Goal: Information Seeking & Learning: Learn about a topic

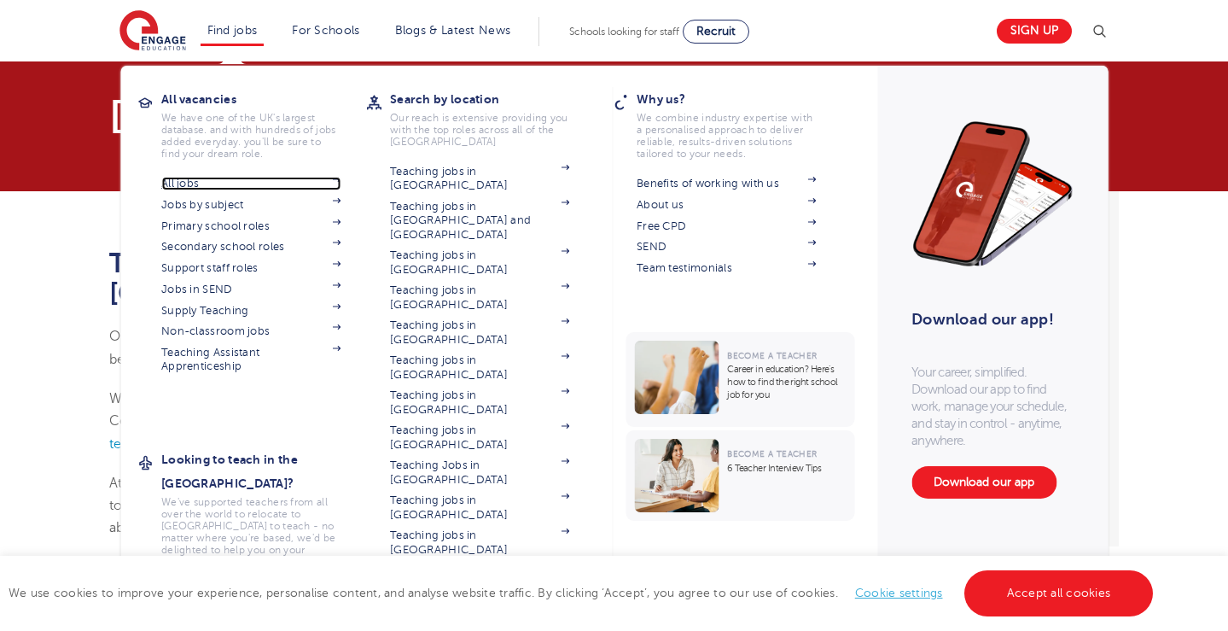
click at [195, 181] on link "All jobs" at bounding box center [250, 184] width 179 height 14
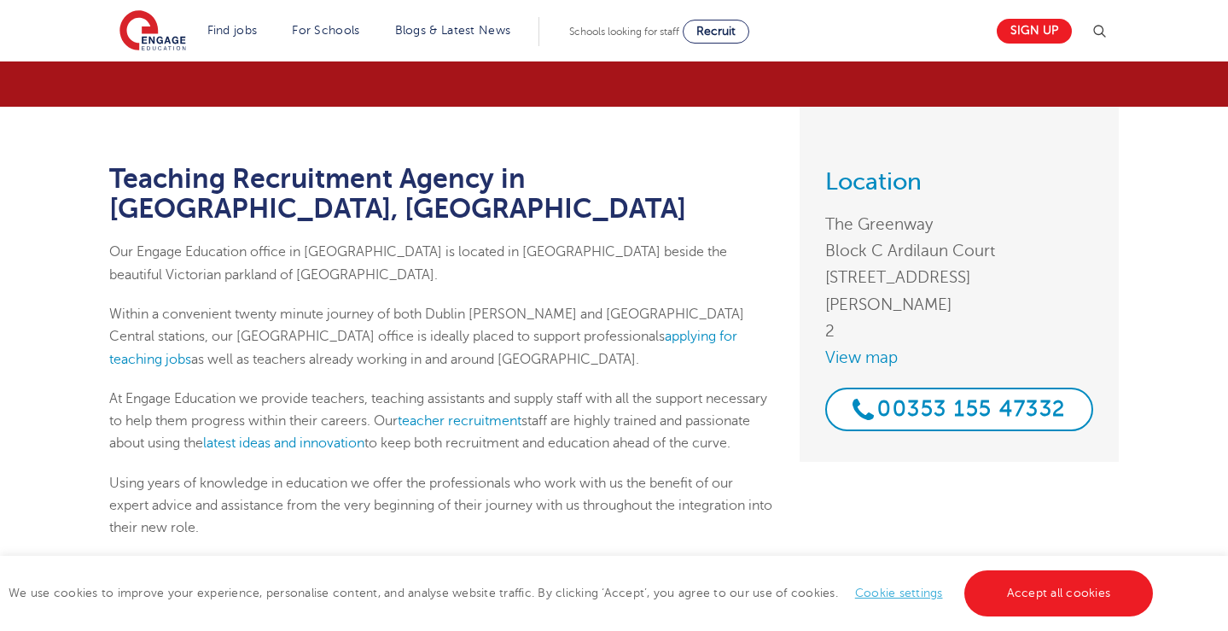
scroll to position [82, 0]
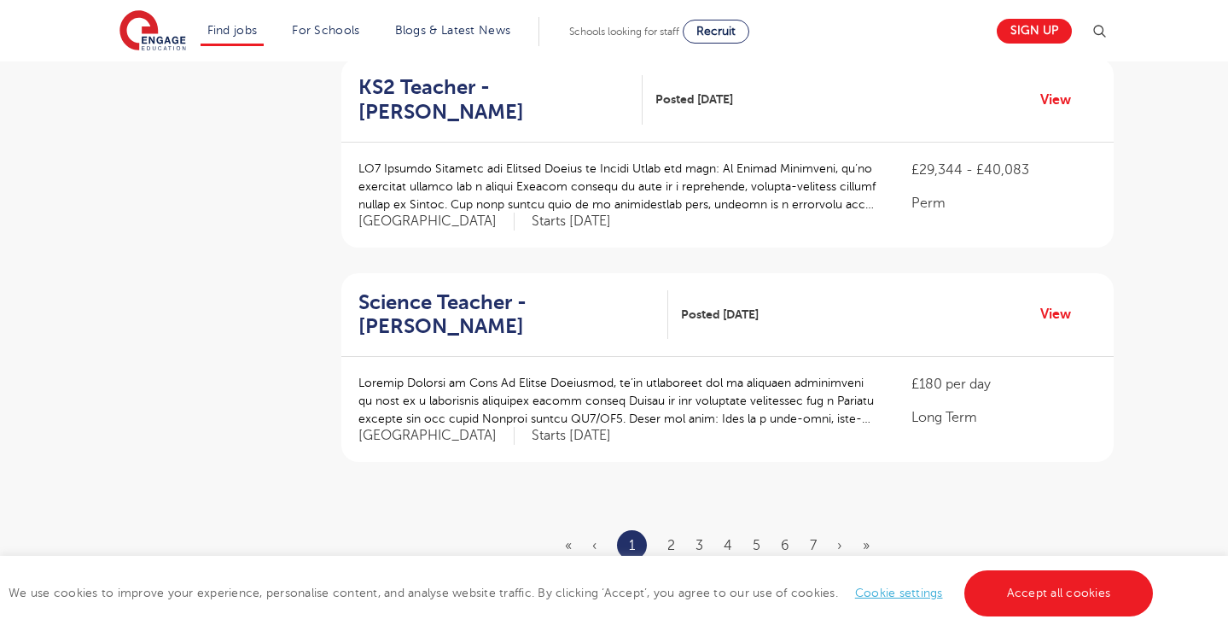
scroll to position [1887, 0]
click at [666, 528] on ul "« ‹ 1 2 3 4 5 6 7 › »" at bounding box center [727, 543] width 325 height 30
click at [667, 536] on link "2" at bounding box center [671, 543] width 8 height 15
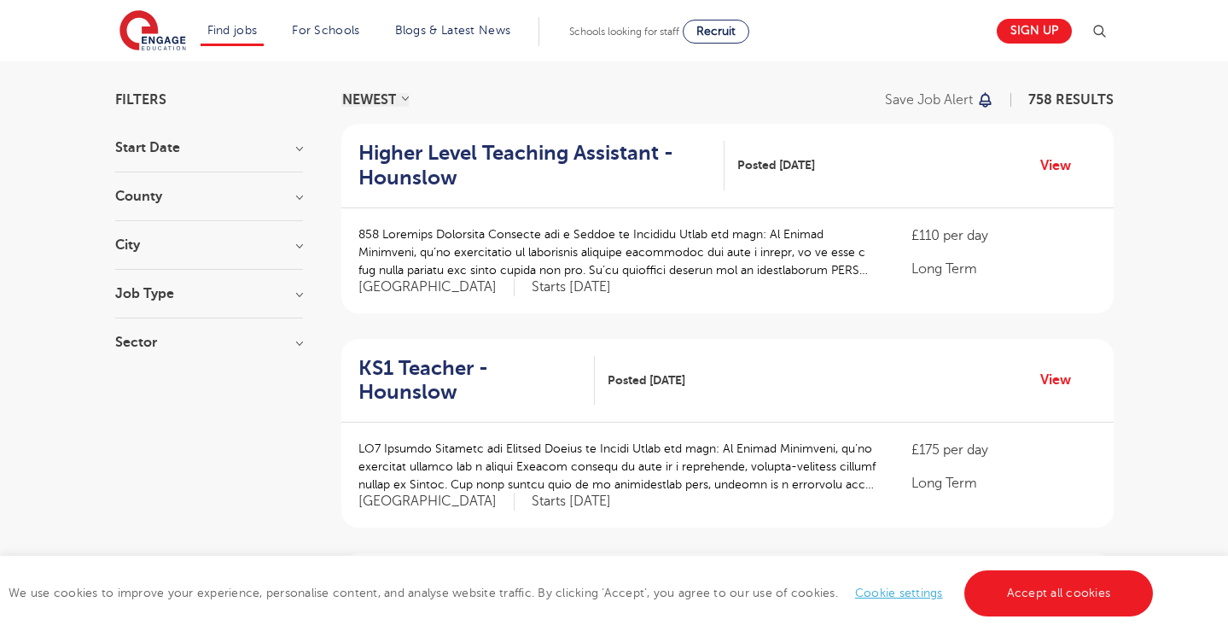
scroll to position [109, 0]
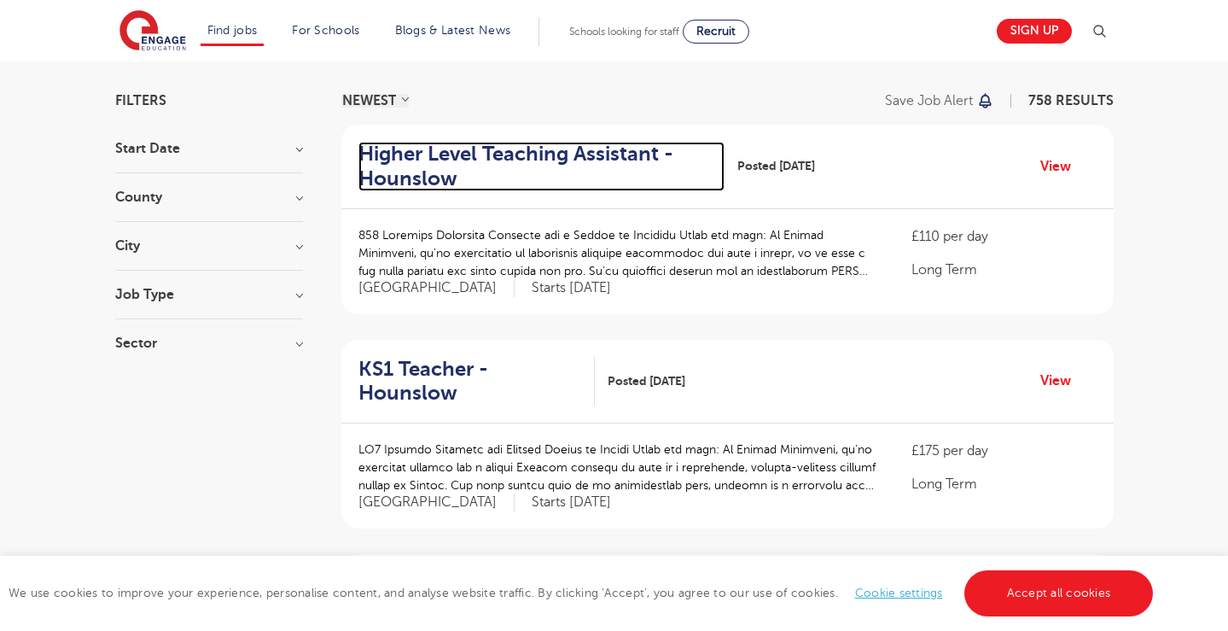
click at [561, 148] on h2 "Higher Level Teaching Assistant - Hounslow" at bounding box center [535, 167] width 353 height 50
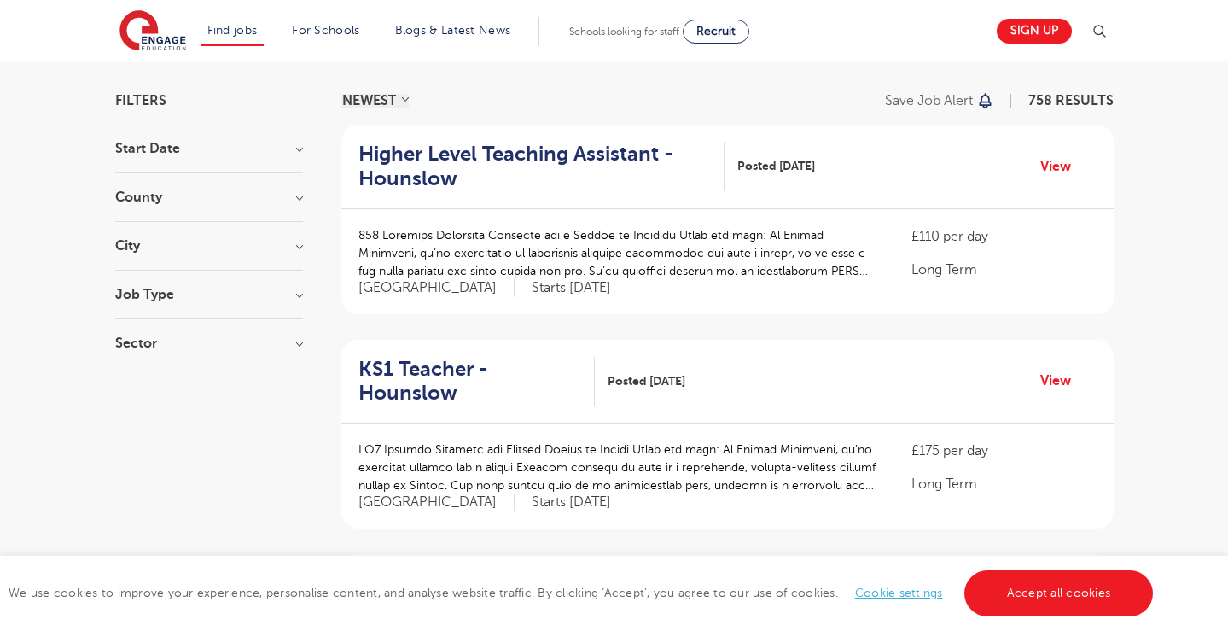
scroll to position [174, 0]
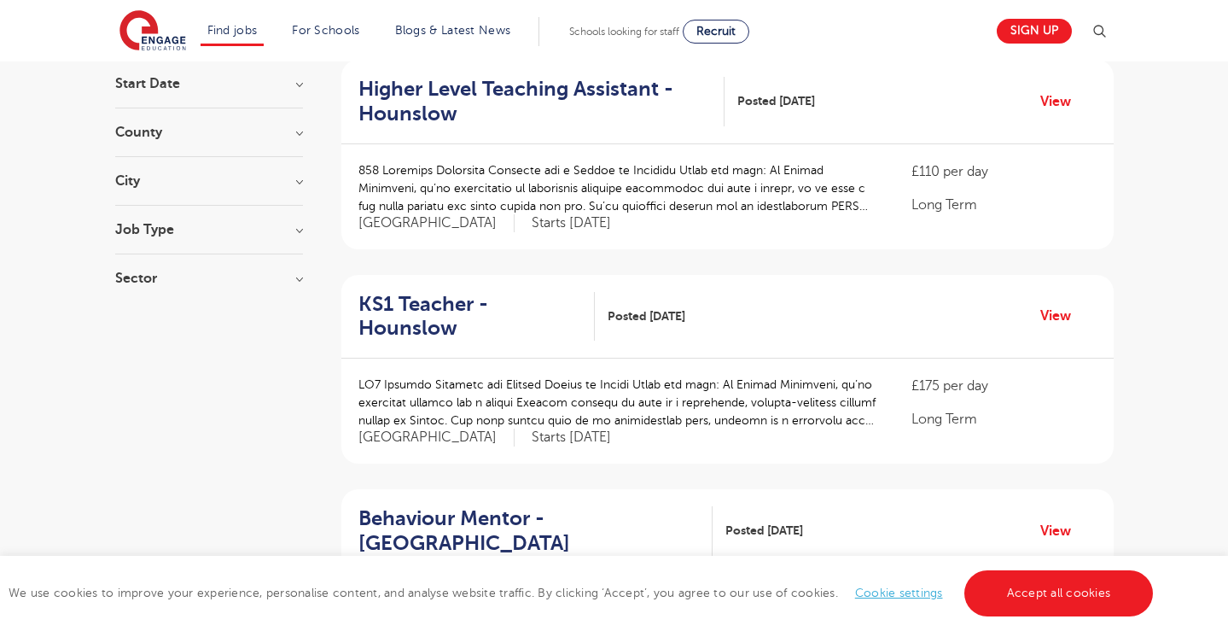
click at [178, 143] on div "County [GEOGRAPHIC_DATA] 545 [GEOGRAPHIC_DATA] 115 [GEOGRAPHIC_DATA] 40 [GEOGRA…" at bounding box center [209, 141] width 188 height 32
click at [300, 132] on h3 "County" at bounding box center [209, 132] width 188 height 14
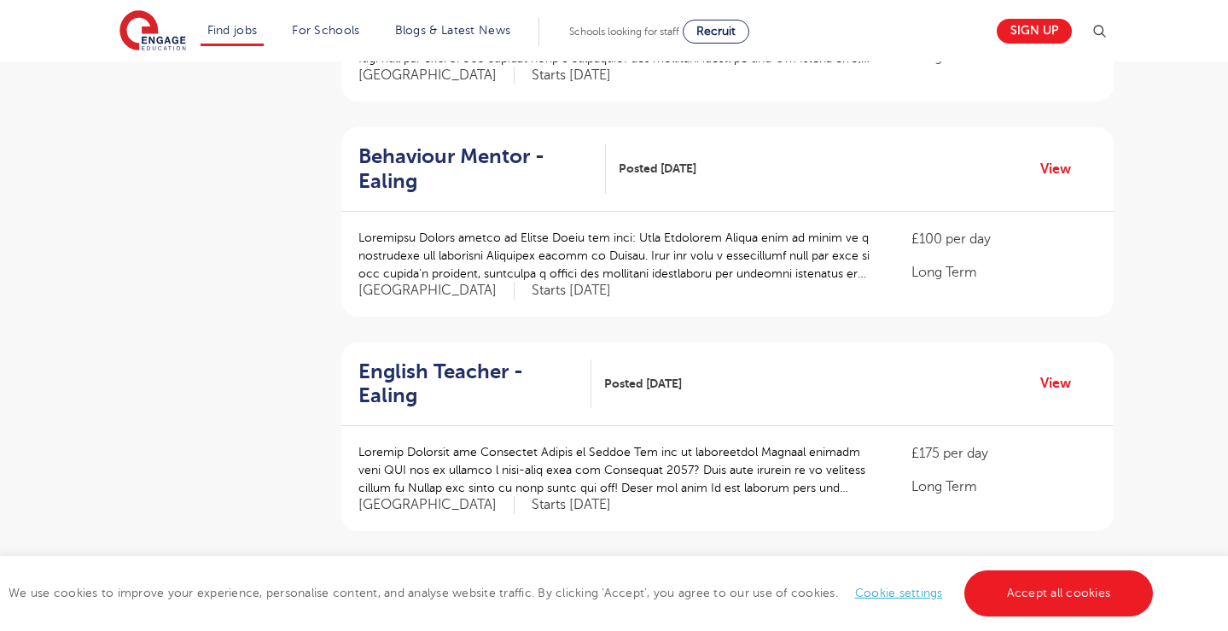
scroll to position [1180, 0]
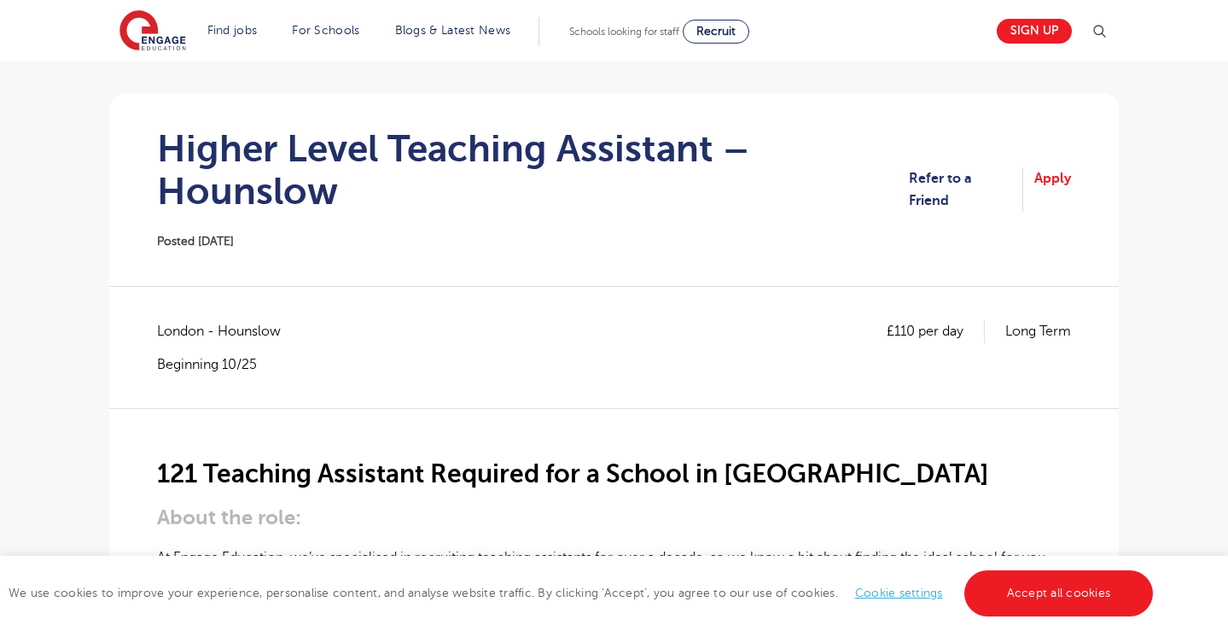
scroll to position [135, 0]
